Goal: Information Seeking & Learning: Learn about a topic

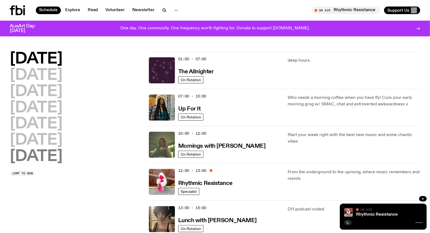
click at [49, 154] on h2 "[DATE]" at bounding box center [36, 156] width 53 height 15
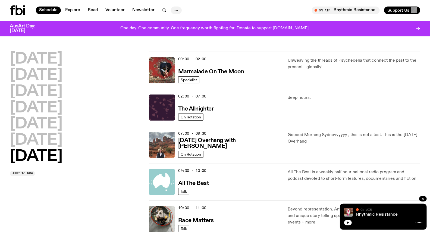
click at [175, 8] on icon "button" at bounding box center [176, 10] width 7 height 7
click at [209, 9] on div "Schedule Explore Read Volunteer Newsletter About Us Contact" at bounding box center [111, 10] width 203 height 10
click at [26, 175] on span "Jump to now" at bounding box center [22, 173] width 21 height 3
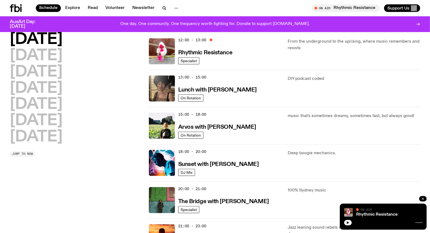
scroll to position [127, 0]
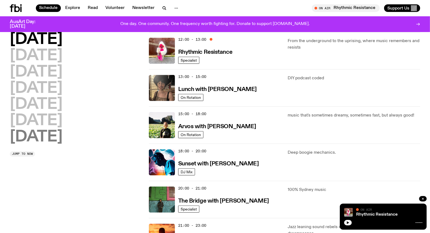
click at [45, 144] on h2 "[DATE]" at bounding box center [36, 137] width 53 height 15
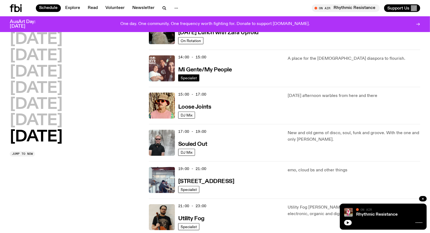
scroll to position [227, 0]
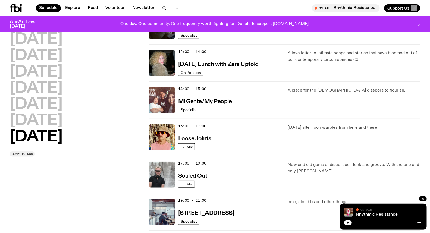
click at [34, 152] on button "Jump to now" at bounding box center [22, 153] width 25 height 5
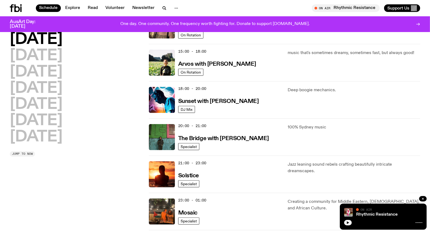
scroll to position [127, 0]
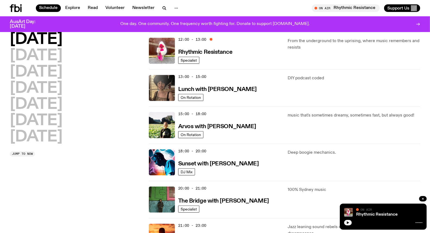
click at [24, 151] on div "[DATE] [DATE] [DATE] [DATE] [DATE] [DATE] [DATE] Jump to now" at bounding box center [76, 94] width 133 height 125
click at [23, 154] on span "Jump to now" at bounding box center [22, 154] width 21 height 3
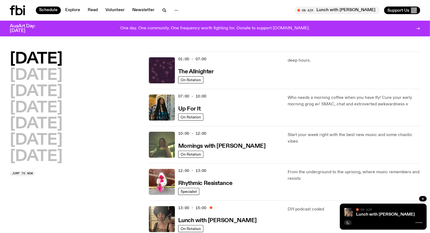
click at [33, 169] on div "[DATE] [DATE] [DATE] [DATE] [DATE] [DATE] [DATE] Jump to now" at bounding box center [76, 114] width 133 height 125
click at [32, 169] on div "[DATE] [DATE] [DATE] [DATE] [DATE] [DATE] [DATE] Jump to now" at bounding box center [76, 114] width 133 height 125
click at [26, 176] on button "Jump to now" at bounding box center [22, 173] width 25 height 5
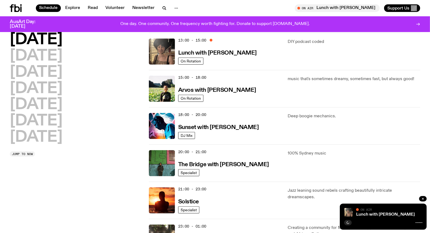
scroll to position [164, 0]
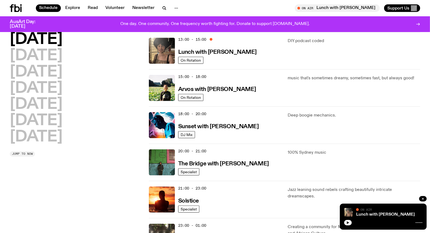
click at [26, 153] on span "Jump to now" at bounding box center [22, 154] width 21 height 3
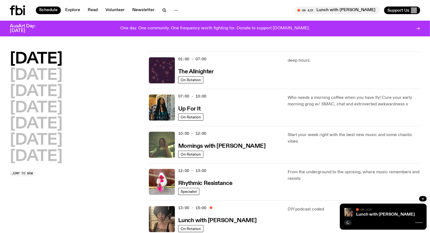
click at [23, 170] on div "[DATE] [DATE] [DATE] [DATE] [DATE] [DATE] [DATE] Jump to now" at bounding box center [76, 114] width 133 height 125
click at [23, 172] on span "Jump to now" at bounding box center [22, 173] width 21 height 3
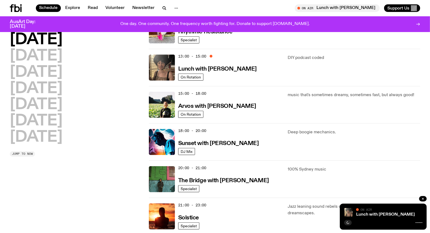
scroll to position [164, 0]
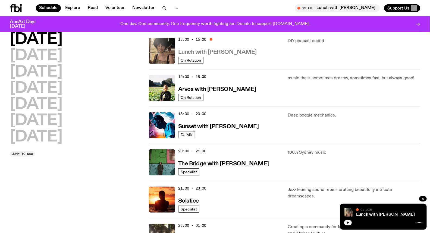
click at [234, 53] on h3 "Lunch with [PERSON_NAME]" at bounding box center [217, 52] width 79 height 6
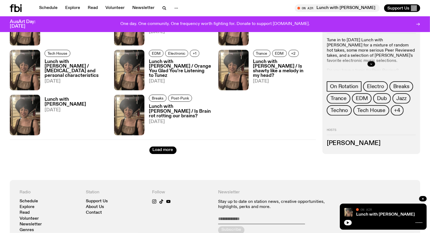
scroll to position [683, 0]
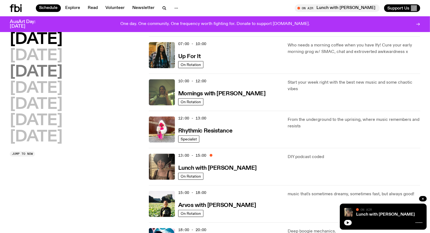
scroll to position [44, 0]
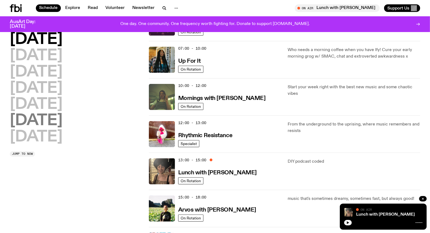
click at [44, 115] on h2 "[DATE]" at bounding box center [36, 120] width 53 height 15
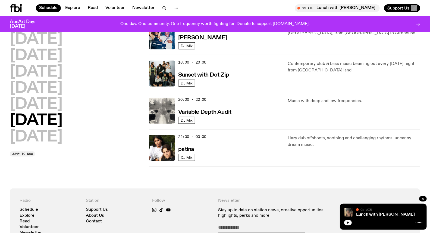
scroll to position [347, 0]
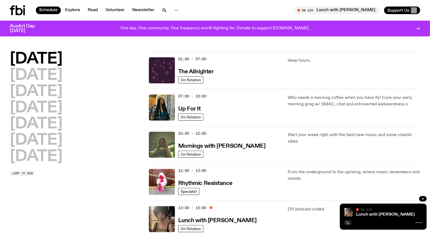
click at [29, 171] on button "Jump to now" at bounding box center [22, 173] width 25 height 5
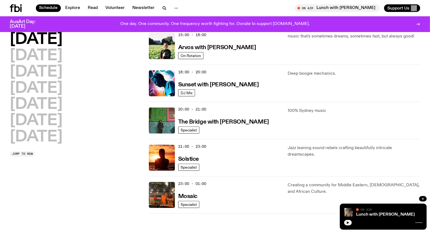
scroll to position [104, 0]
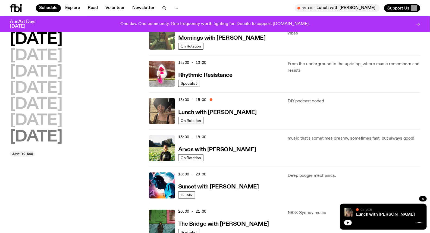
click at [51, 130] on h2 "[DATE]" at bounding box center [36, 137] width 53 height 15
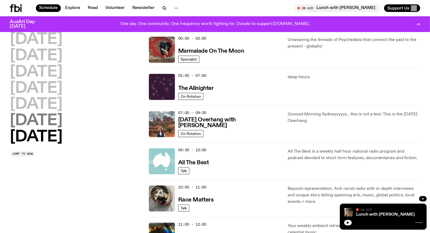
scroll to position [15, 0]
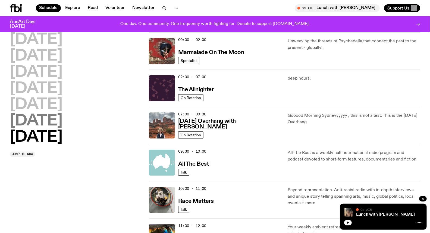
click at [53, 119] on h2 "[DATE]" at bounding box center [36, 121] width 53 height 15
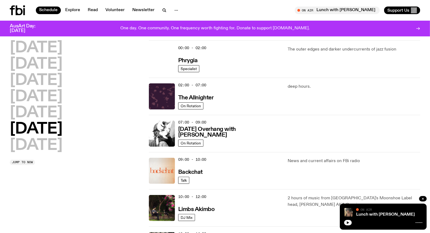
scroll to position [0, 0]
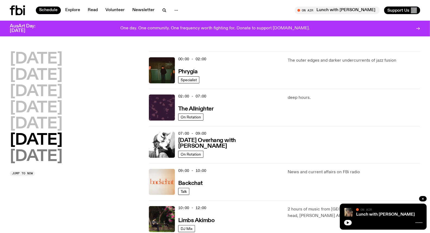
click at [47, 159] on h2 "[DATE]" at bounding box center [36, 156] width 53 height 15
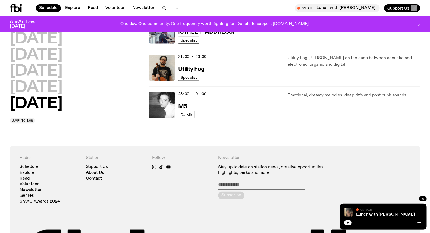
scroll to position [287, 0]
